Goal: Information Seeking & Learning: Check status

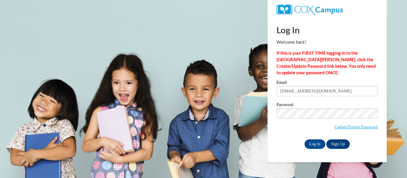
type input "mylee.martin26@buckeyehillscc.net"
click at [318, 141] on input "Log In" at bounding box center [314, 145] width 21 height 10
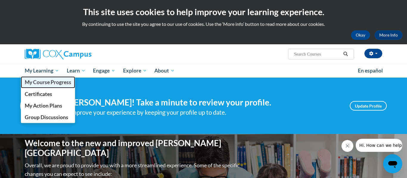
click at [48, 79] on span "My Course Progress" at bounding box center [48, 82] width 46 height 6
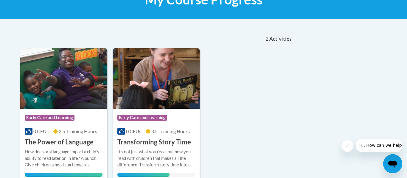
scroll to position [179, 0]
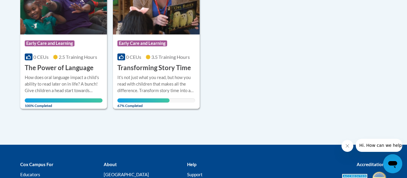
click at [162, 91] on div "It's not just what you read, but how you read with children that makes all the …" at bounding box center [156, 84] width 78 height 20
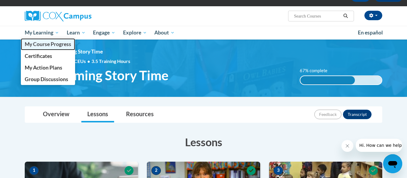
click at [50, 46] on span "My Course Progress" at bounding box center [48, 44] width 46 height 6
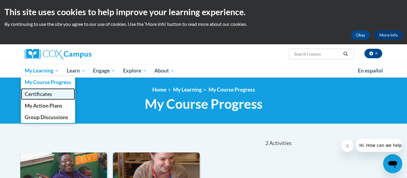
click at [47, 95] on span "Certificates" at bounding box center [38, 94] width 27 height 6
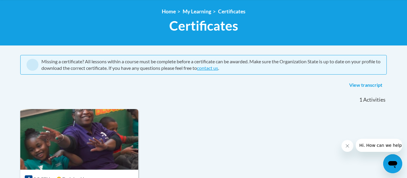
click at [349, 150] on button "Close message from company" at bounding box center [347, 146] width 12 height 12
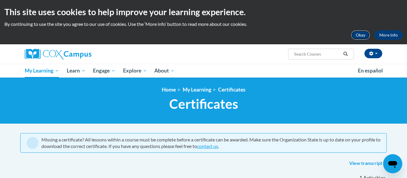
click at [356, 38] on button "Okay" at bounding box center [360, 35] width 19 height 10
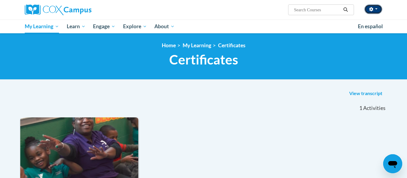
click at [379, 9] on button "button" at bounding box center [373, 9] width 18 height 10
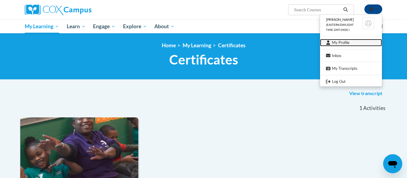
click at [345, 43] on link "My Profile" at bounding box center [351, 42] width 62 height 7
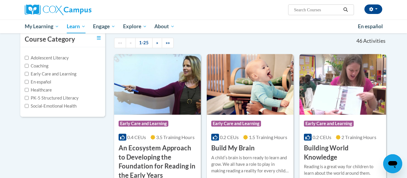
scroll to position [57, 0]
